Goal: Check status: Check status

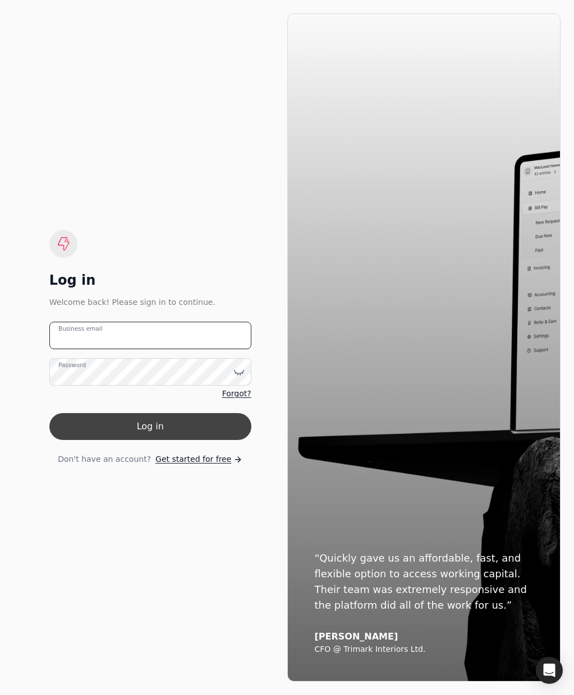
type email "[EMAIL_ADDRESS][DOMAIN_NAME]"
click at [173, 418] on button "Log in" at bounding box center [150, 426] width 202 height 27
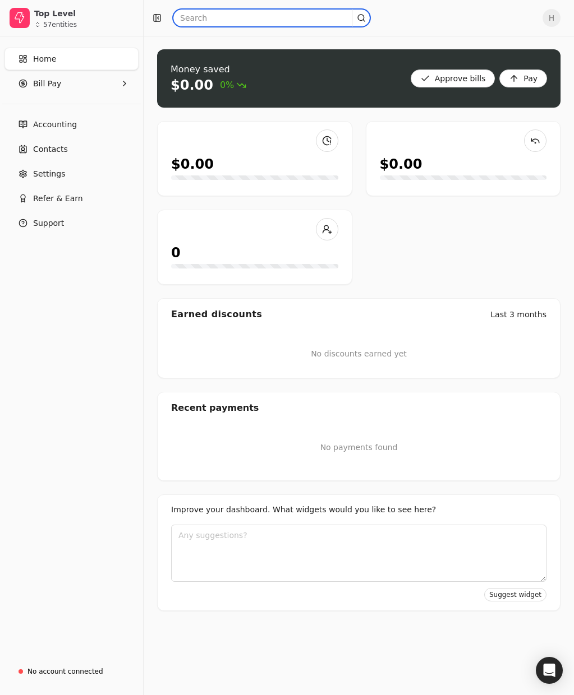
click at [198, 15] on input "text" at bounding box center [271, 18] width 197 height 18
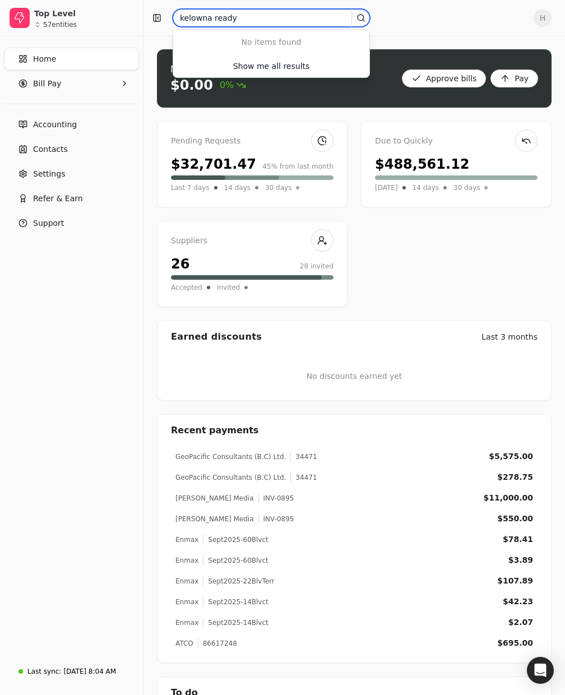
type input "kelowna ready"
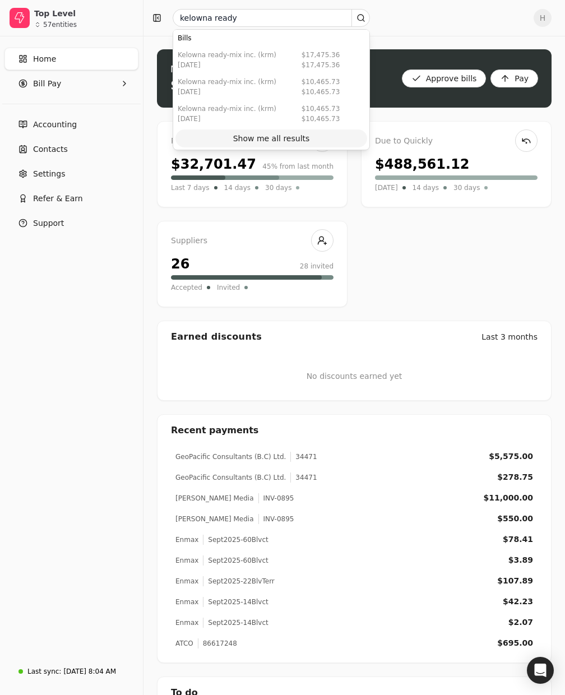
click at [256, 139] on div "Show me all results" at bounding box center [271, 139] width 77 height 12
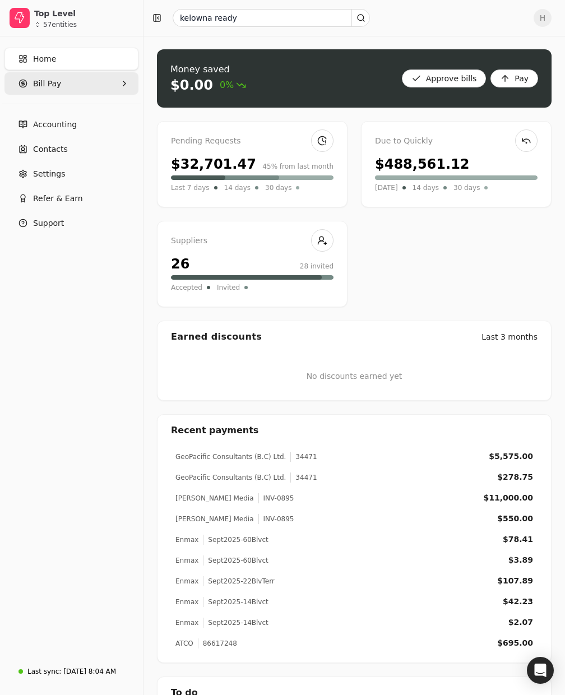
click at [43, 80] on span "Bill Pay" at bounding box center [47, 84] width 28 height 12
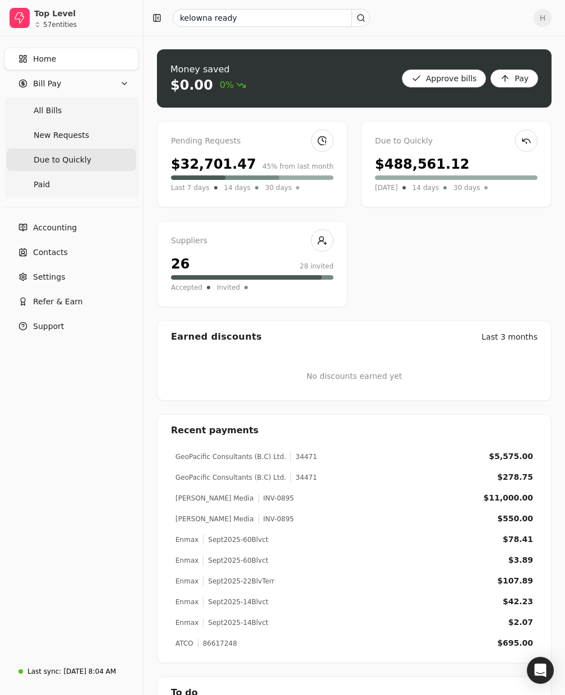
click at [54, 160] on span "Due to Quickly" at bounding box center [63, 160] width 58 height 12
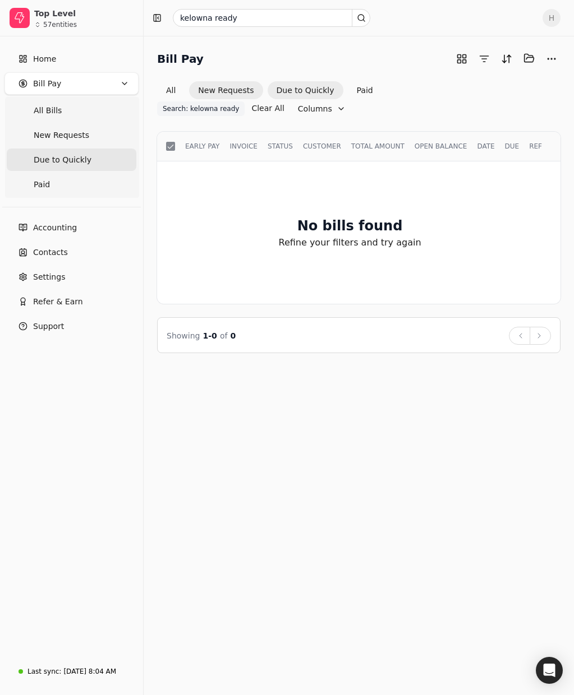
click at [220, 93] on button "New Requests" at bounding box center [225, 90] width 73 height 18
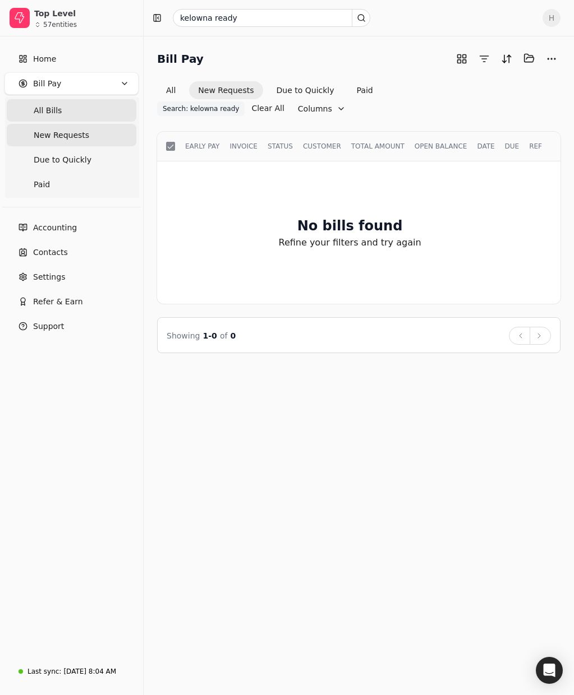
click at [59, 112] on Bills "All Bills" at bounding box center [72, 110] width 130 height 22
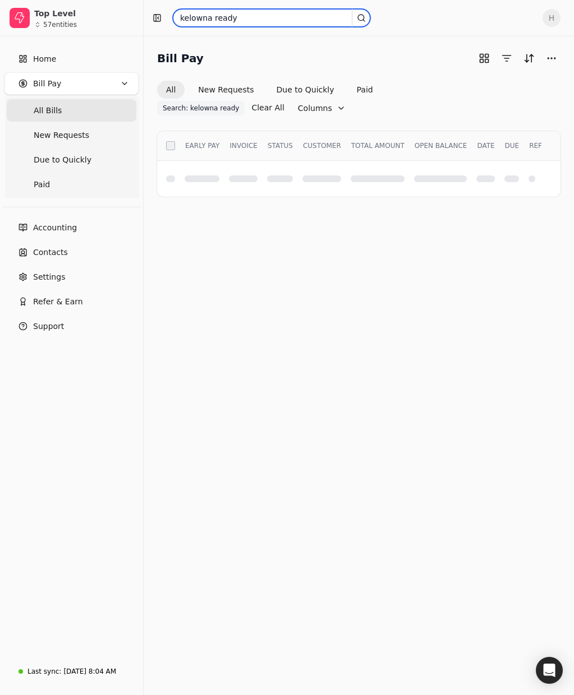
click at [233, 21] on input "kelowna ready" at bounding box center [271, 18] width 197 height 18
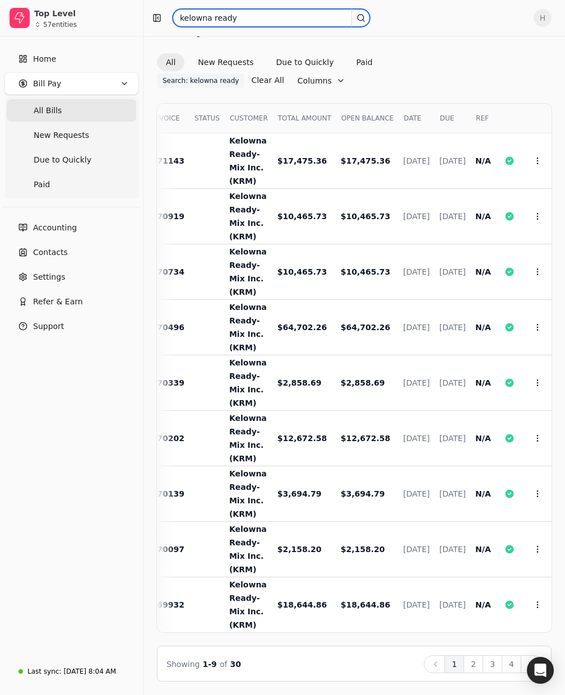
scroll to position [0, 98]
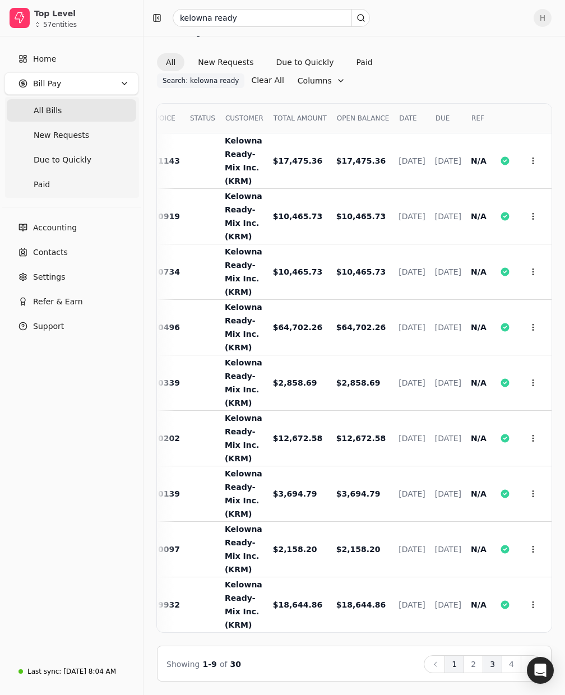
click at [488, 668] on button "3" at bounding box center [493, 664] width 20 height 18
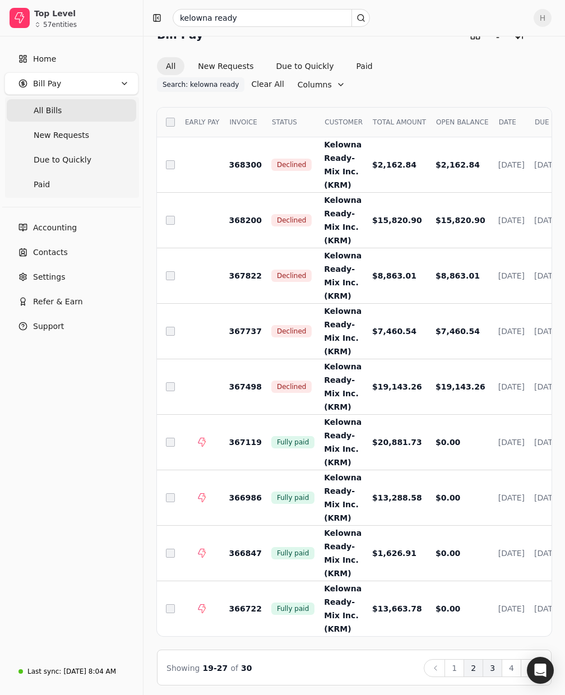
scroll to position [36, 0]
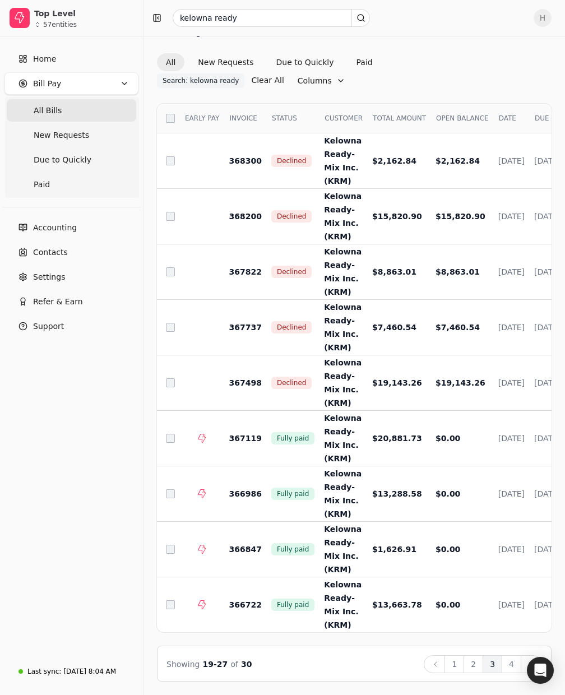
click at [477, 660] on button "2" at bounding box center [474, 664] width 20 height 18
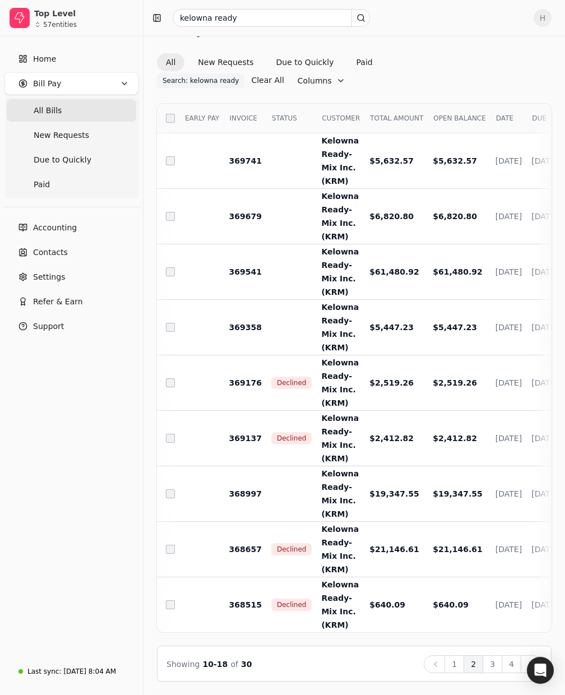
scroll to position [0, 113]
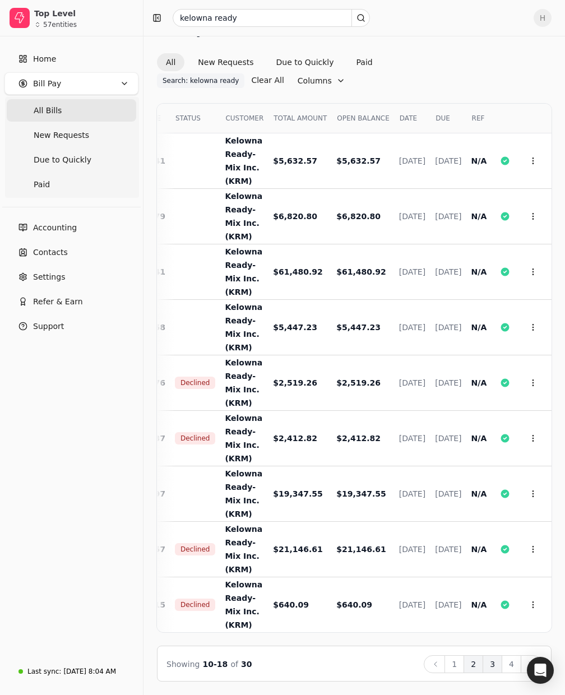
click at [492, 667] on button "3" at bounding box center [493, 664] width 20 height 18
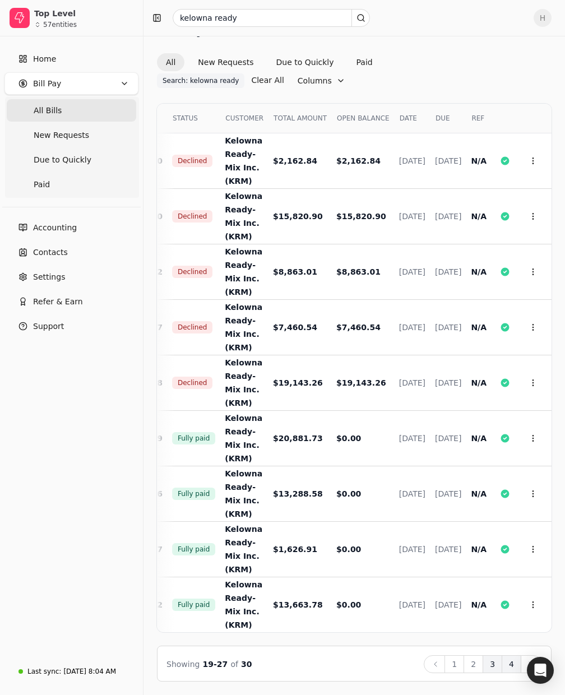
click at [514, 669] on button "4" at bounding box center [512, 664] width 20 height 18
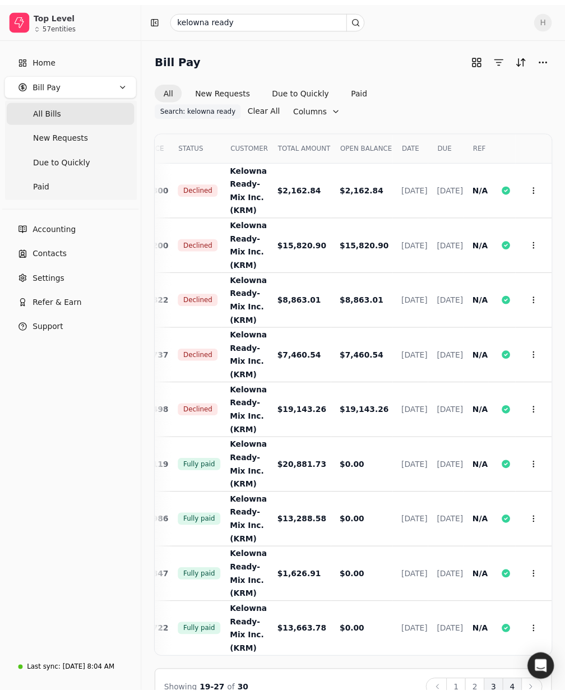
scroll to position [0, 0]
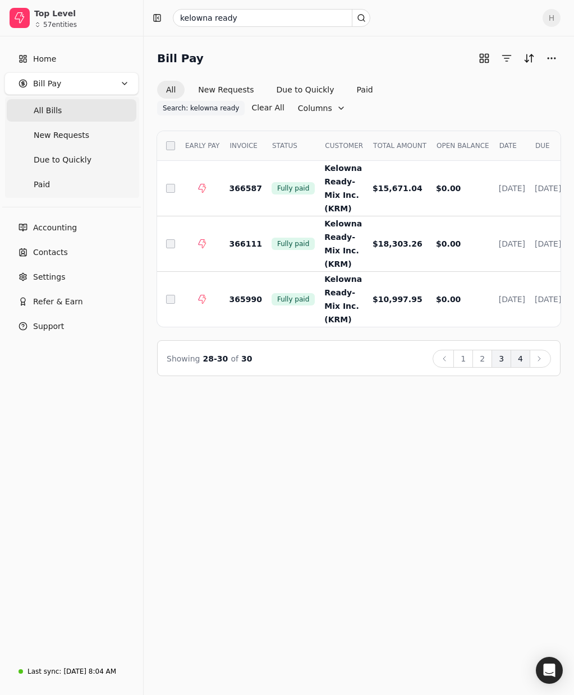
click at [499, 350] on button "3" at bounding box center [501, 359] width 20 height 18
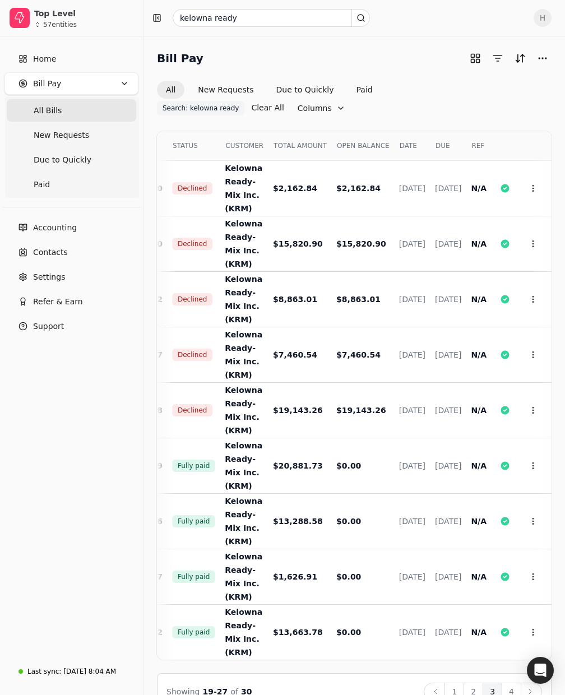
scroll to position [0, 26]
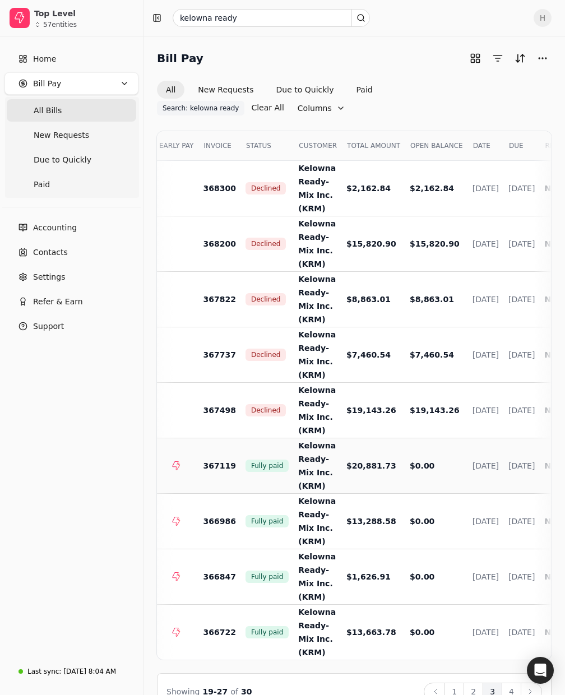
click at [251, 469] on span "Fully paid" at bounding box center [267, 466] width 32 height 10
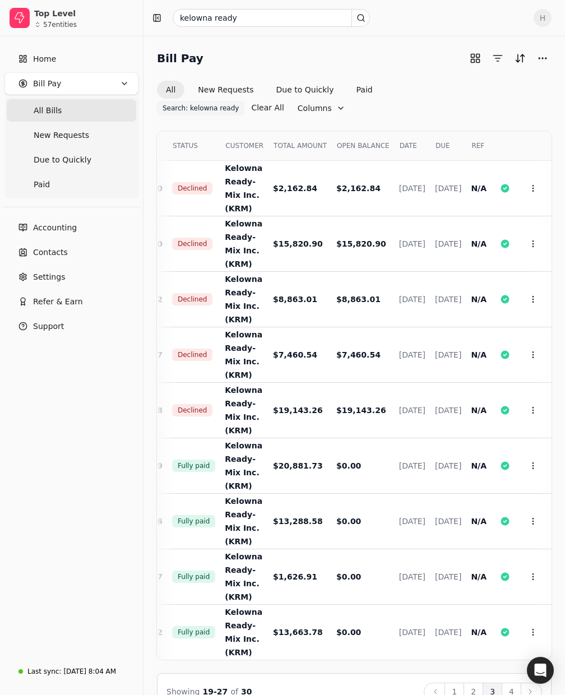
scroll to position [0, 117]
click at [540, 472] on button "Context Menu Button" at bounding box center [533, 465] width 19 height 19
click at [502, 492] on li "Open" at bounding box center [479, 493] width 138 height 21
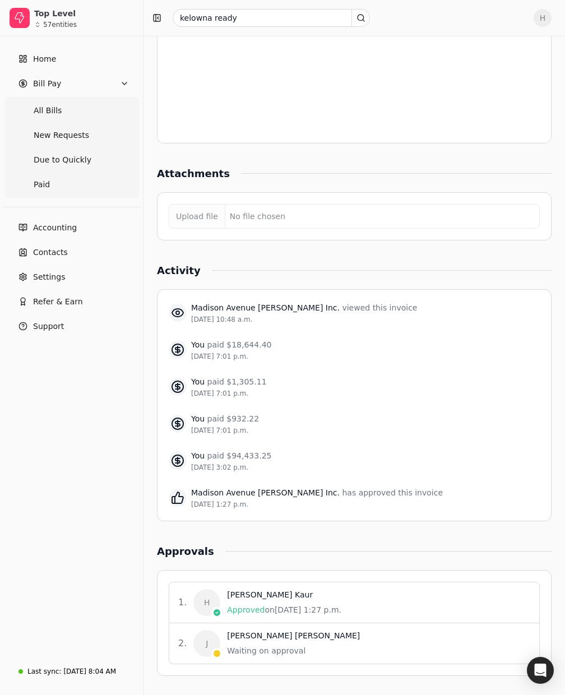
scroll to position [864, 0]
